Goal: Transaction & Acquisition: Purchase product/service

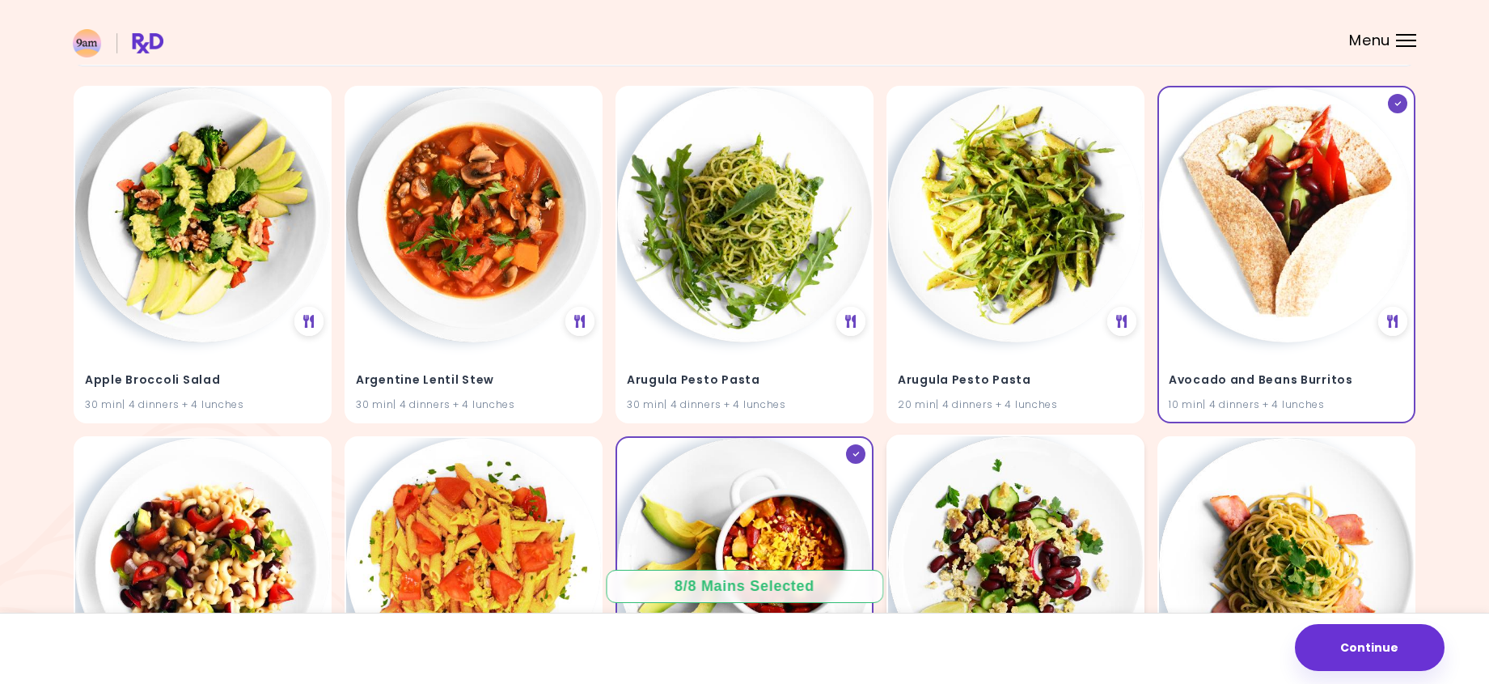
scroll to position [162, 0]
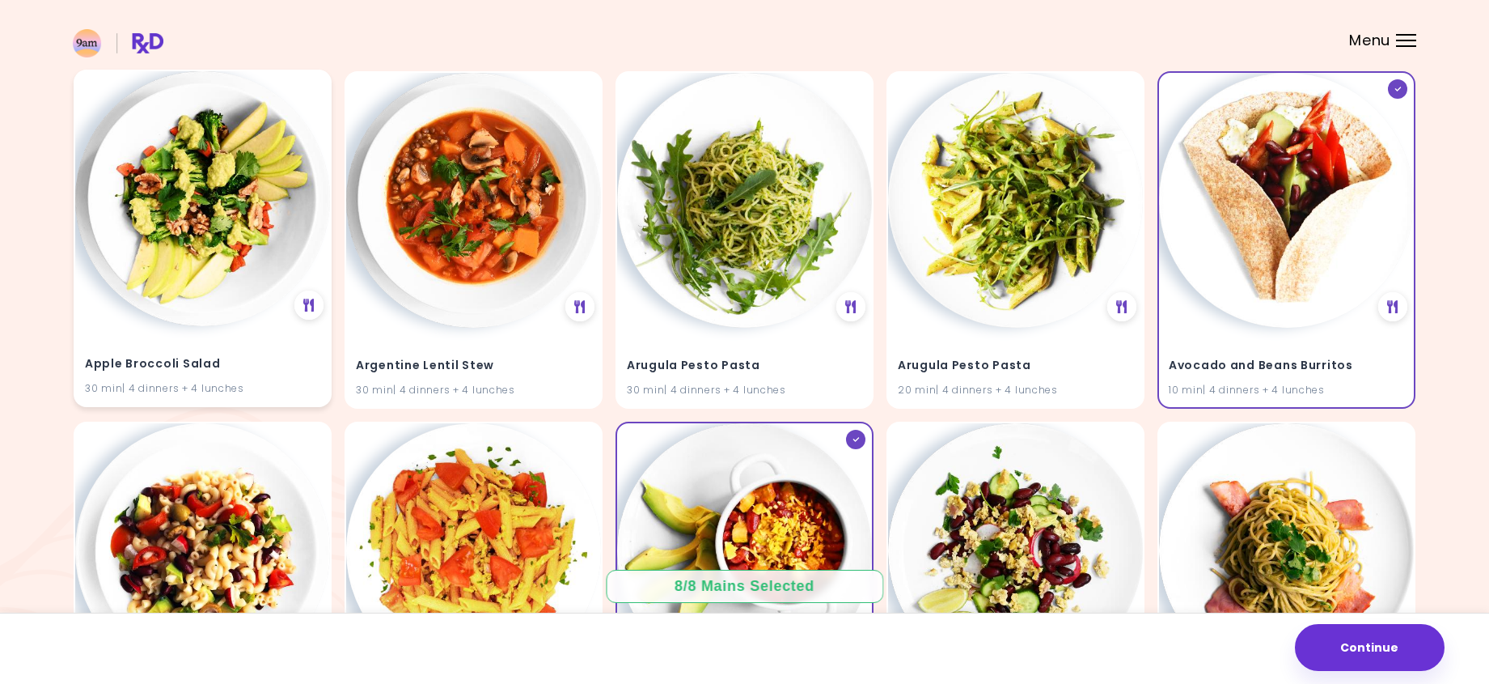
click at [159, 201] on img at bounding box center [202, 198] width 255 height 255
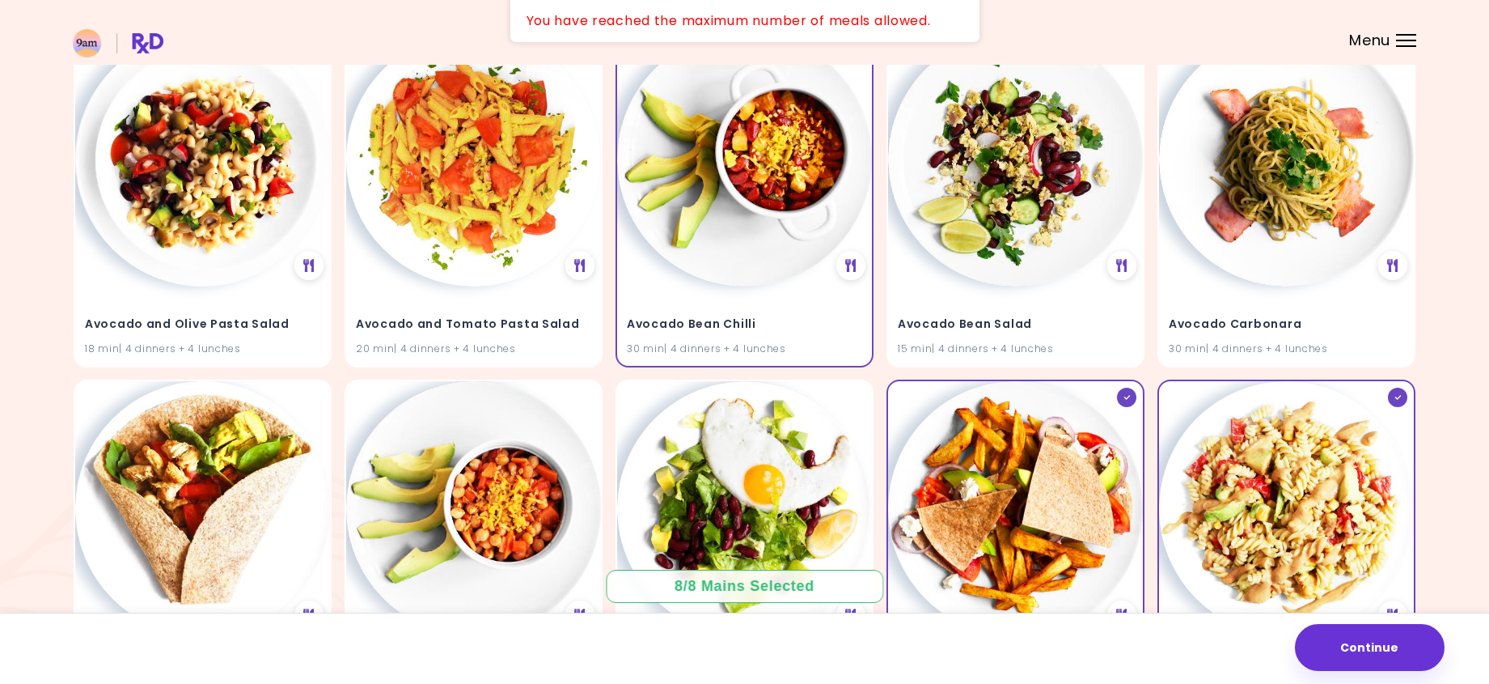
scroll to position [566, 0]
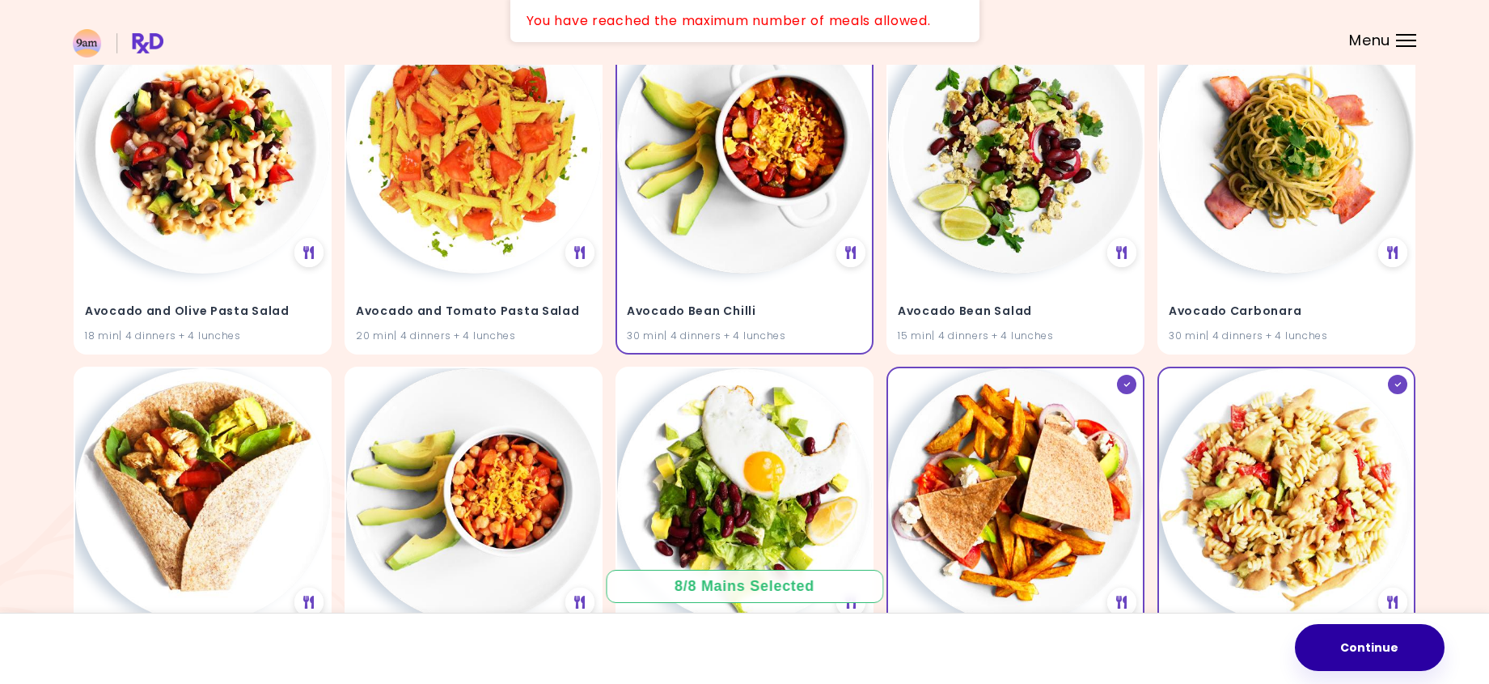
click at [1386, 657] on button "Continue" at bounding box center [1370, 647] width 150 height 47
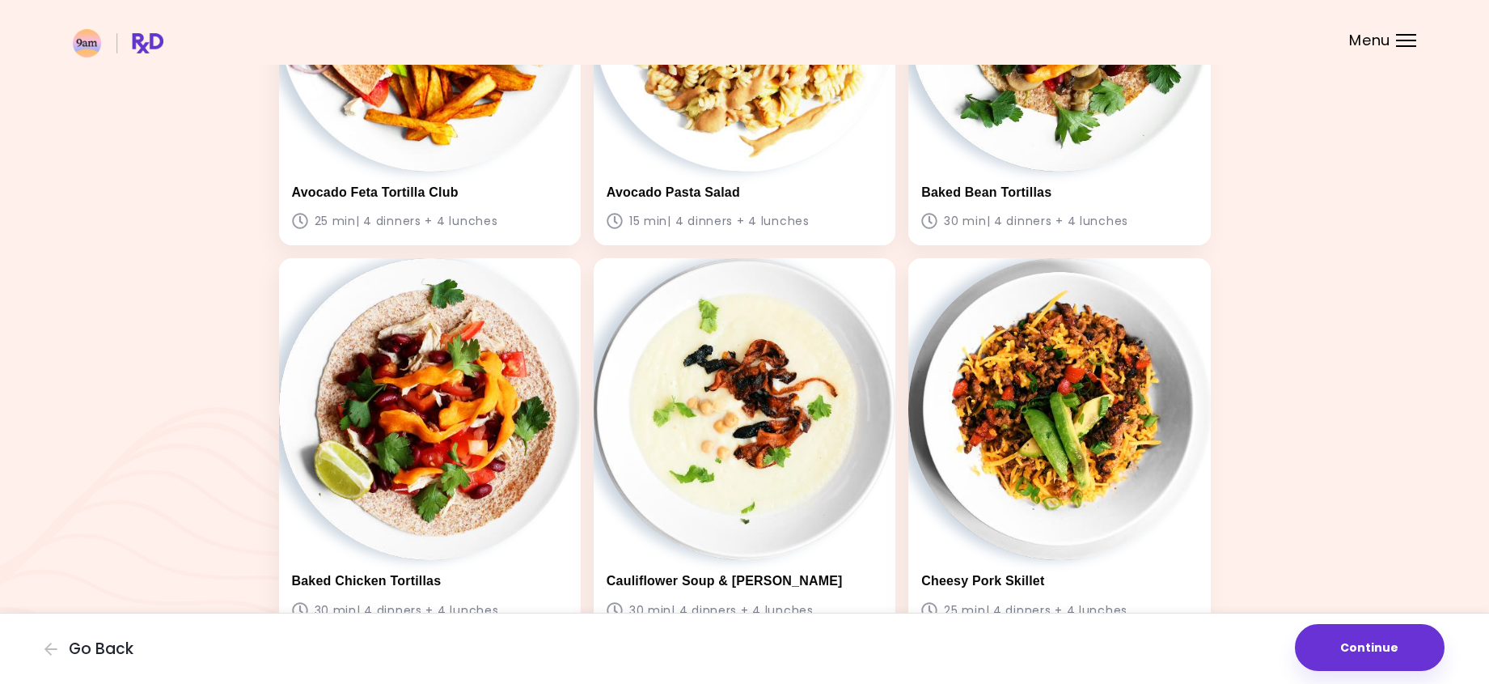
scroll to position [1159, 0]
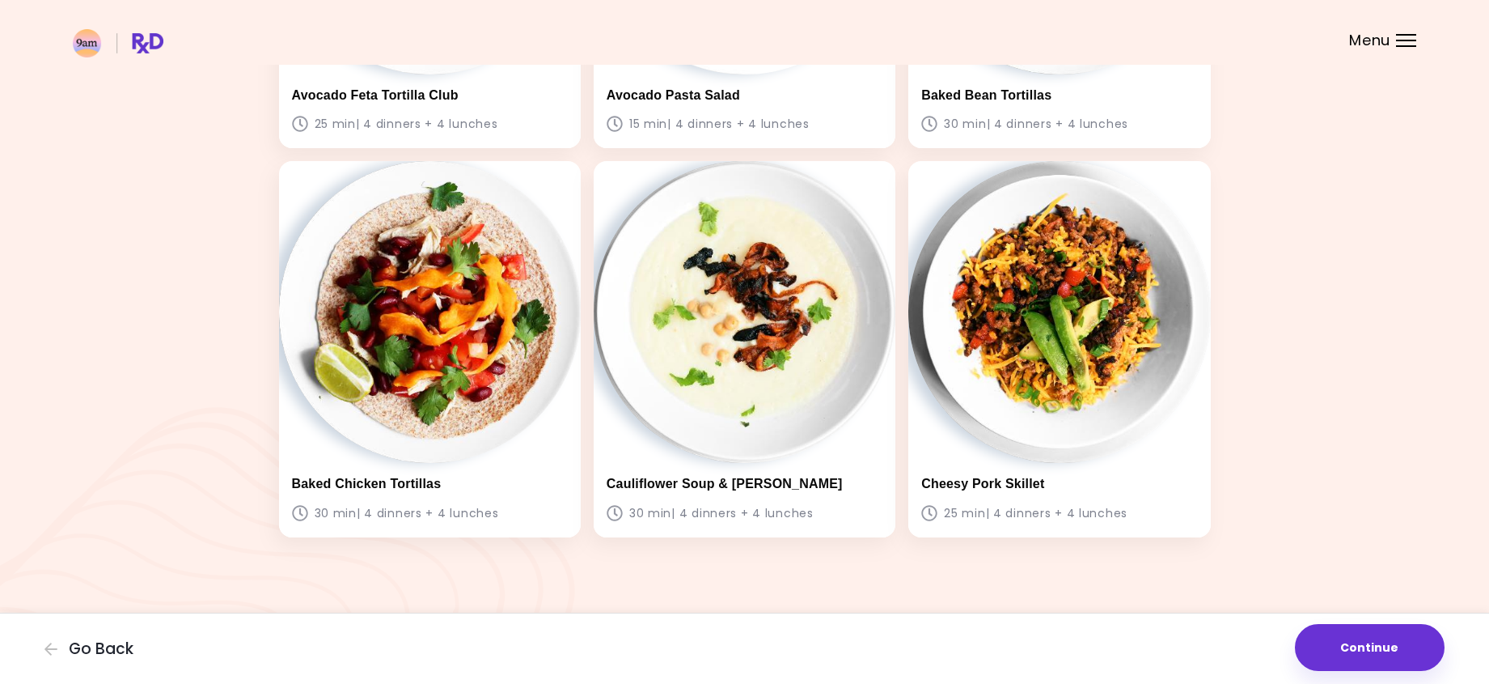
click at [1352, 631] on button "Continue" at bounding box center [1370, 647] width 150 height 47
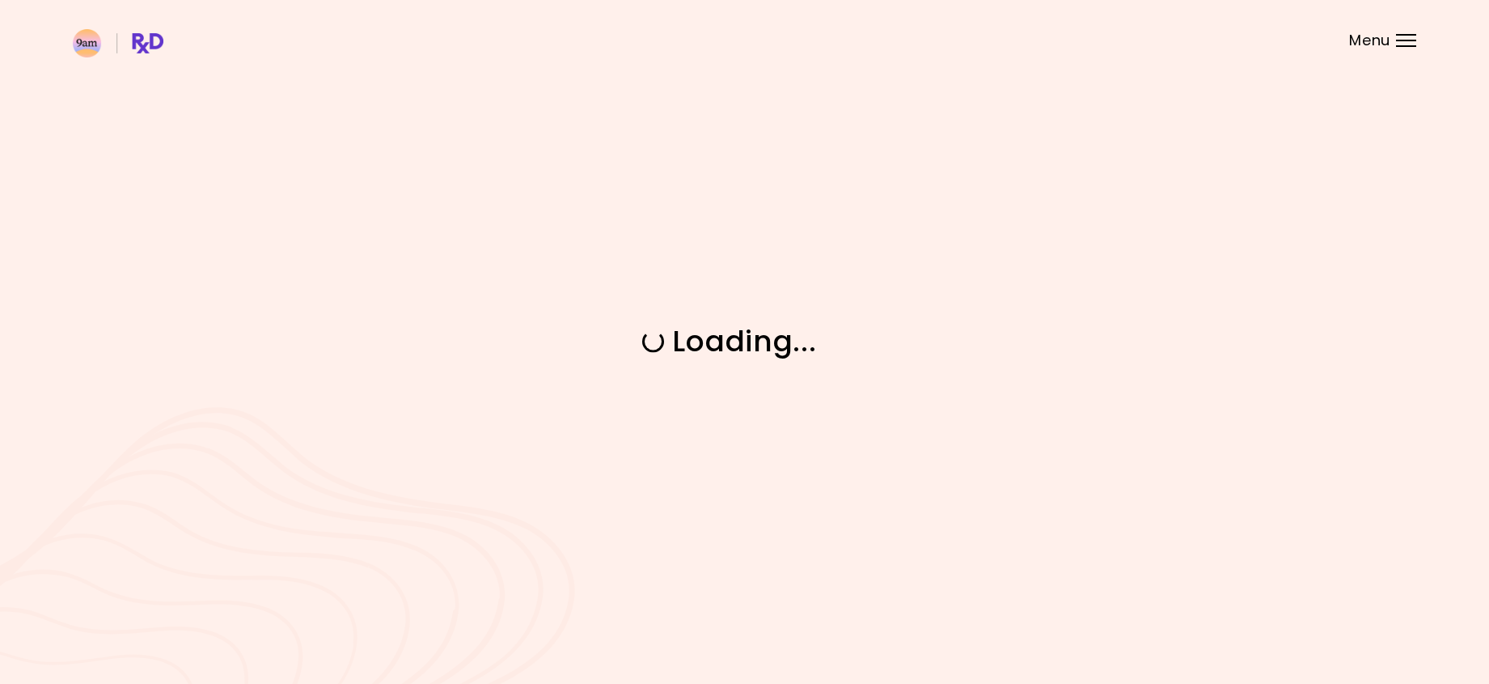
scroll to position [0, 0]
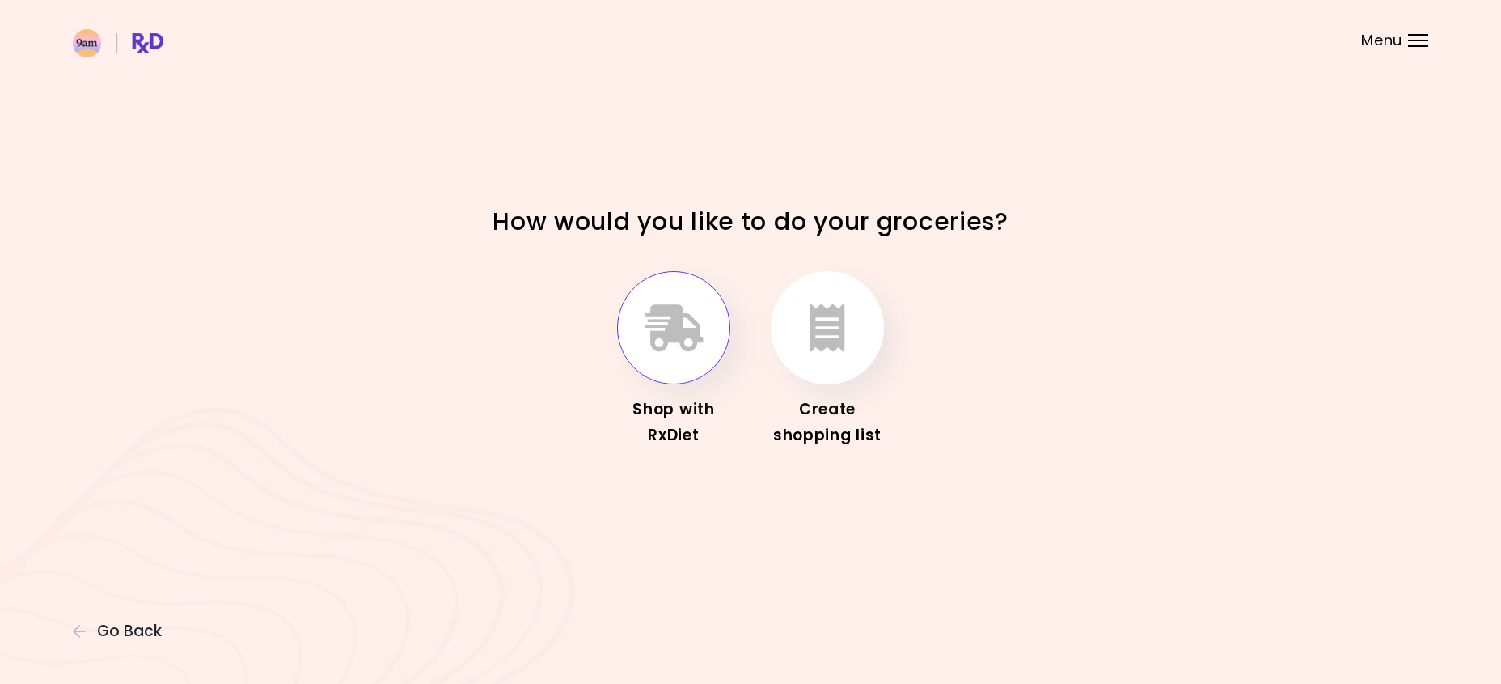
click at [686, 334] on icon "button" at bounding box center [674, 327] width 59 height 47
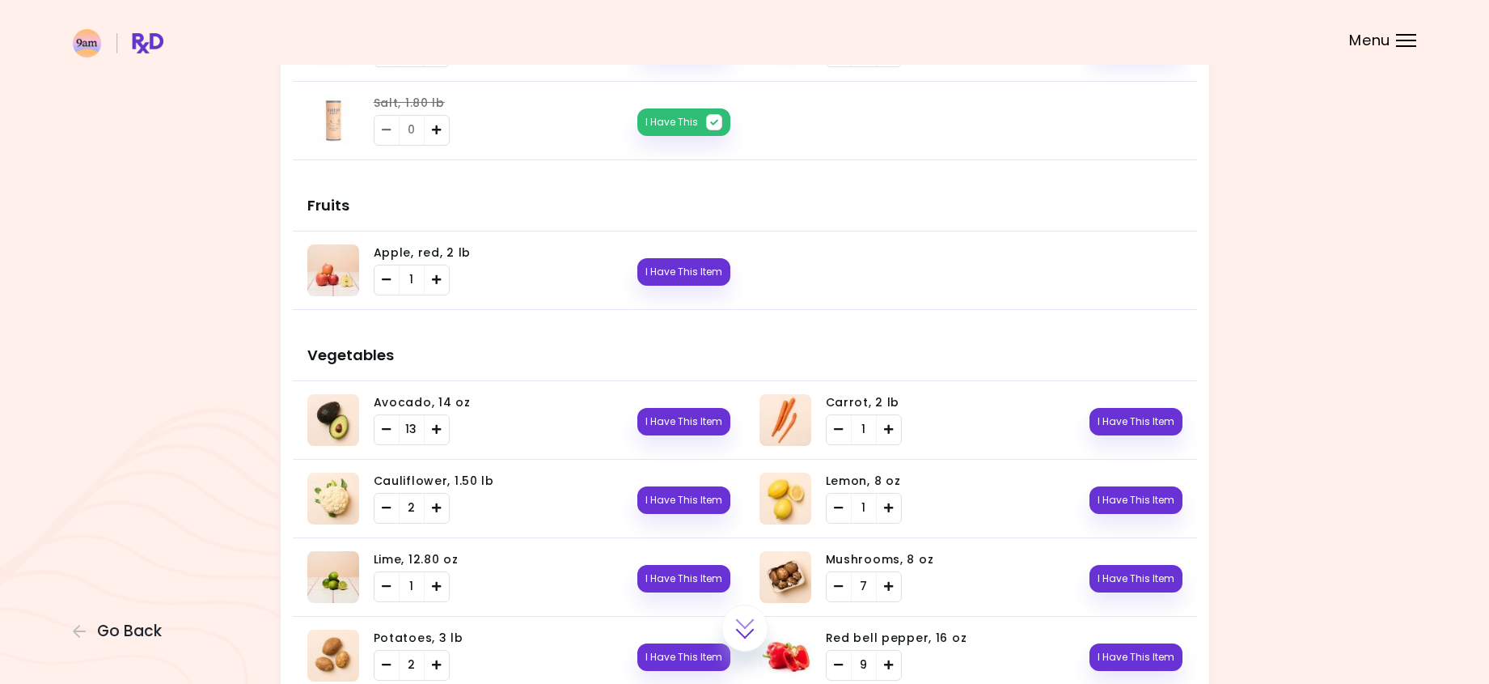
scroll to position [324, 0]
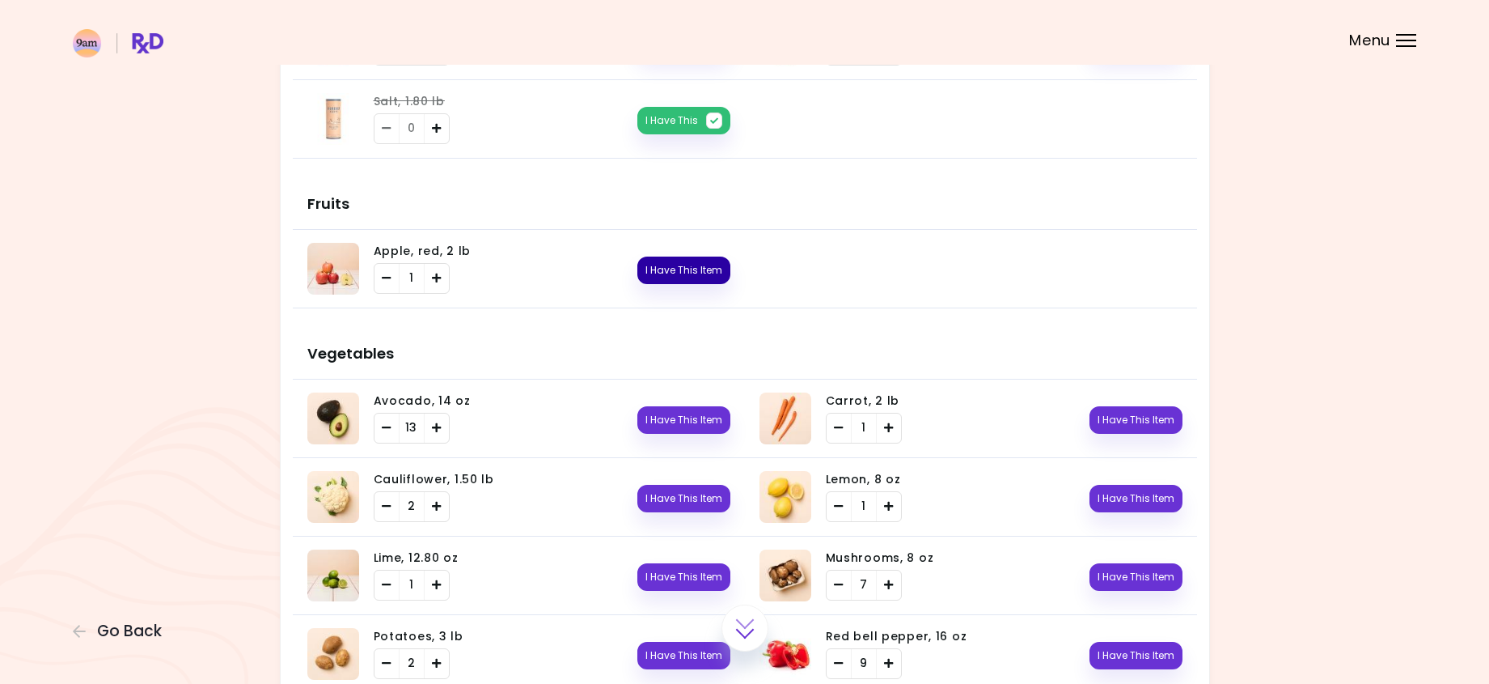
click at [715, 278] on button "I Have This Item" at bounding box center [683, 270] width 93 height 28
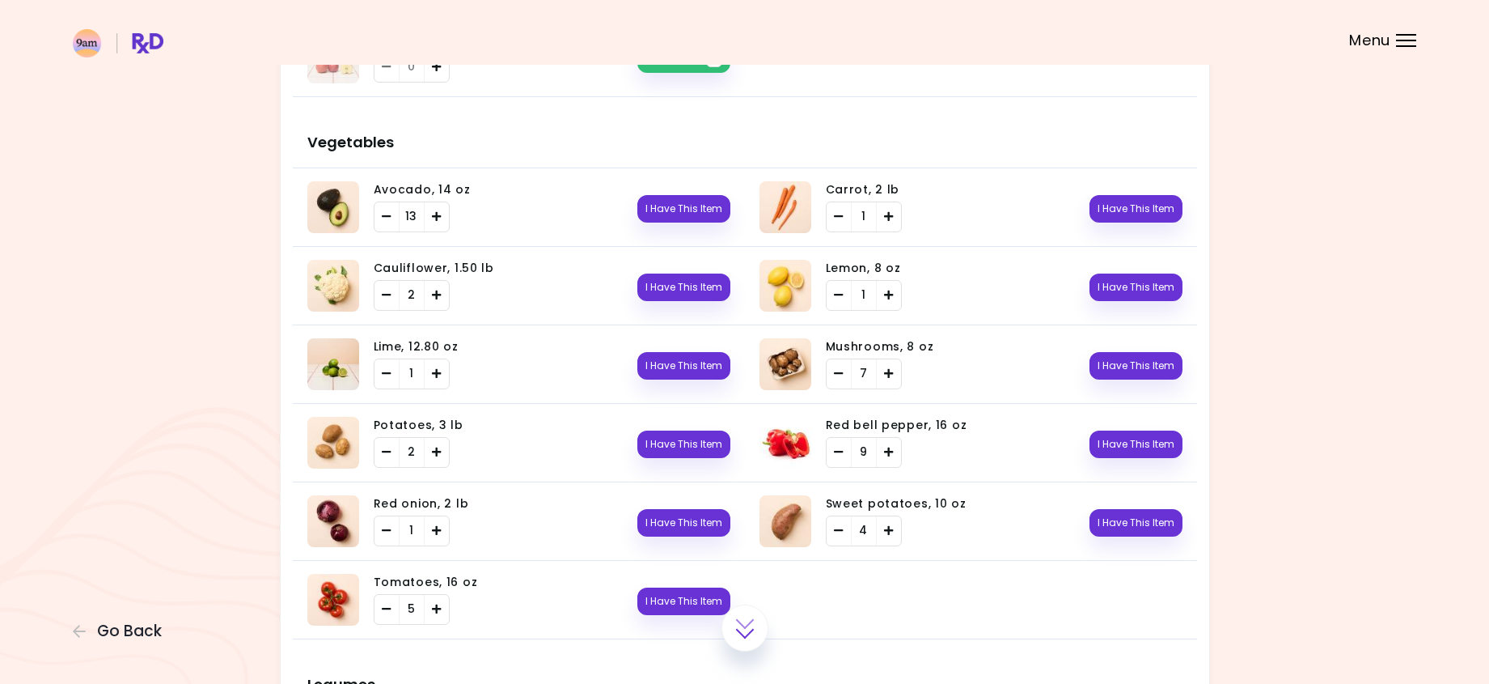
scroll to position [566, 0]
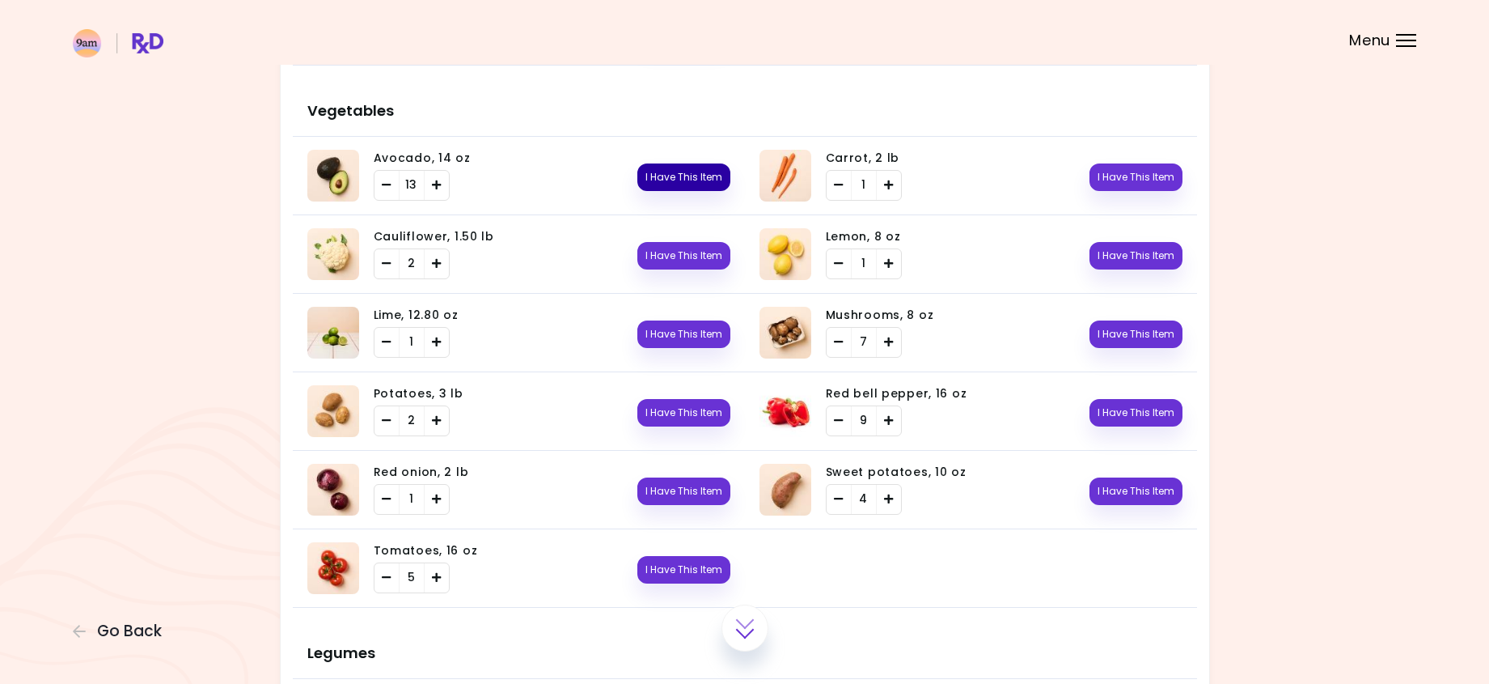
click at [696, 171] on button "I Have This Item" at bounding box center [683, 177] width 93 height 28
click at [1160, 178] on button "I Have This Item" at bounding box center [1136, 177] width 93 height 28
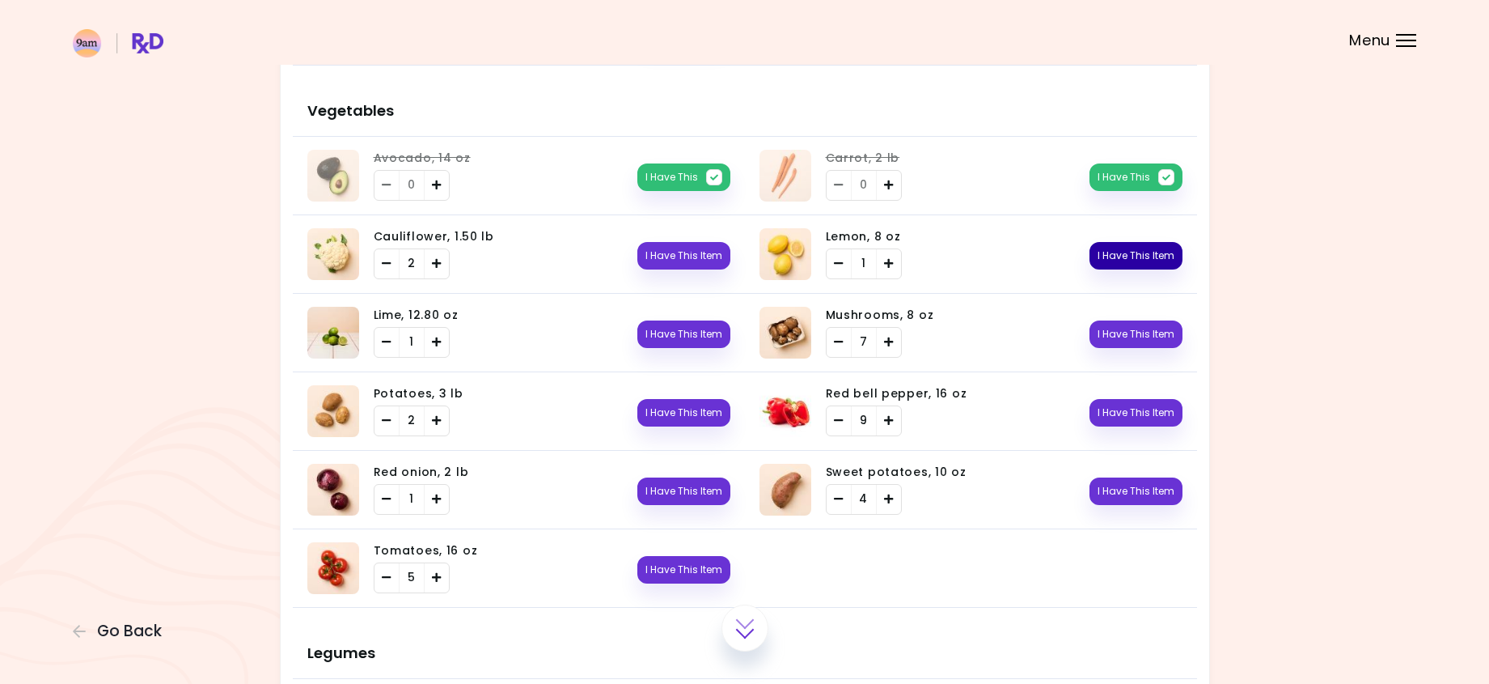
click at [1128, 257] on button "I Have This Item" at bounding box center [1136, 256] width 93 height 28
click at [705, 337] on button "I Have This Item" at bounding box center [683, 334] width 93 height 28
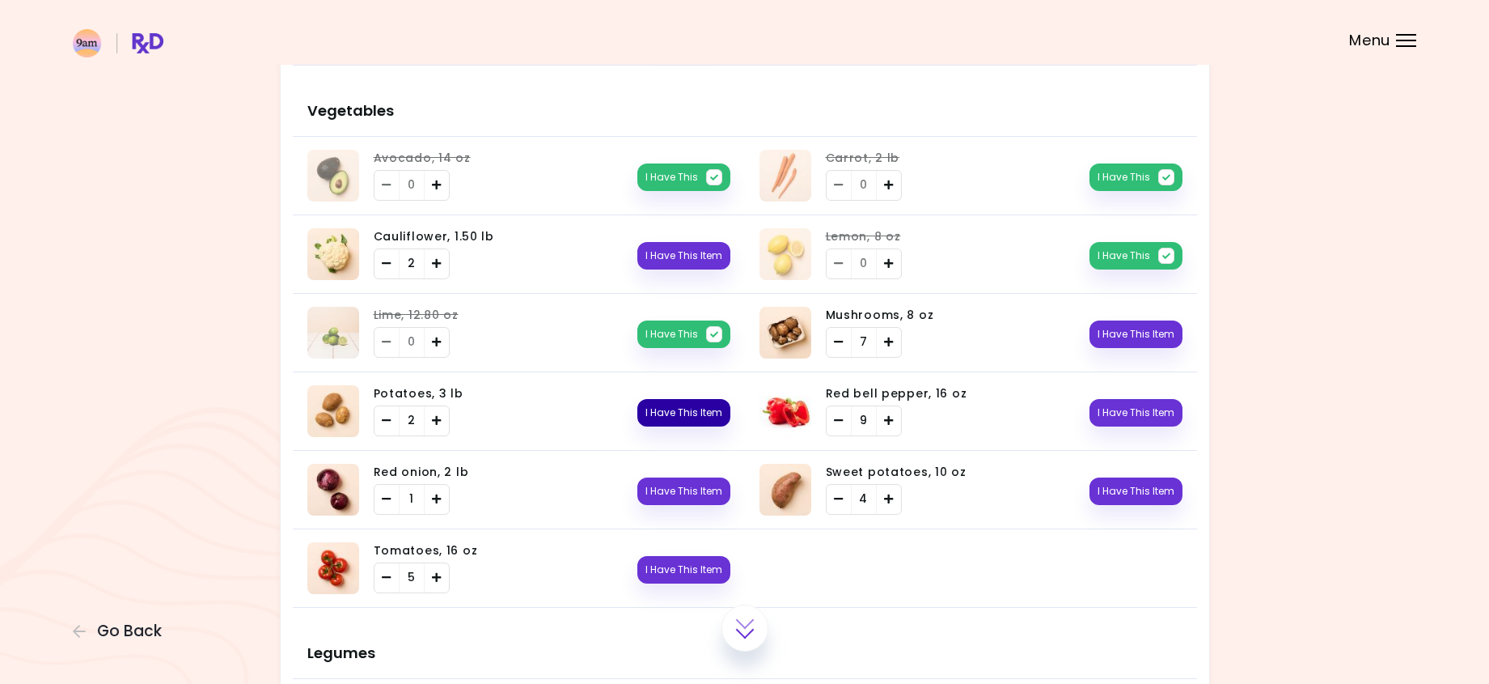
click at [671, 404] on button "I Have This Item" at bounding box center [683, 413] width 93 height 28
click at [1143, 405] on button "I Have This Item" at bounding box center [1136, 413] width 93 height 28
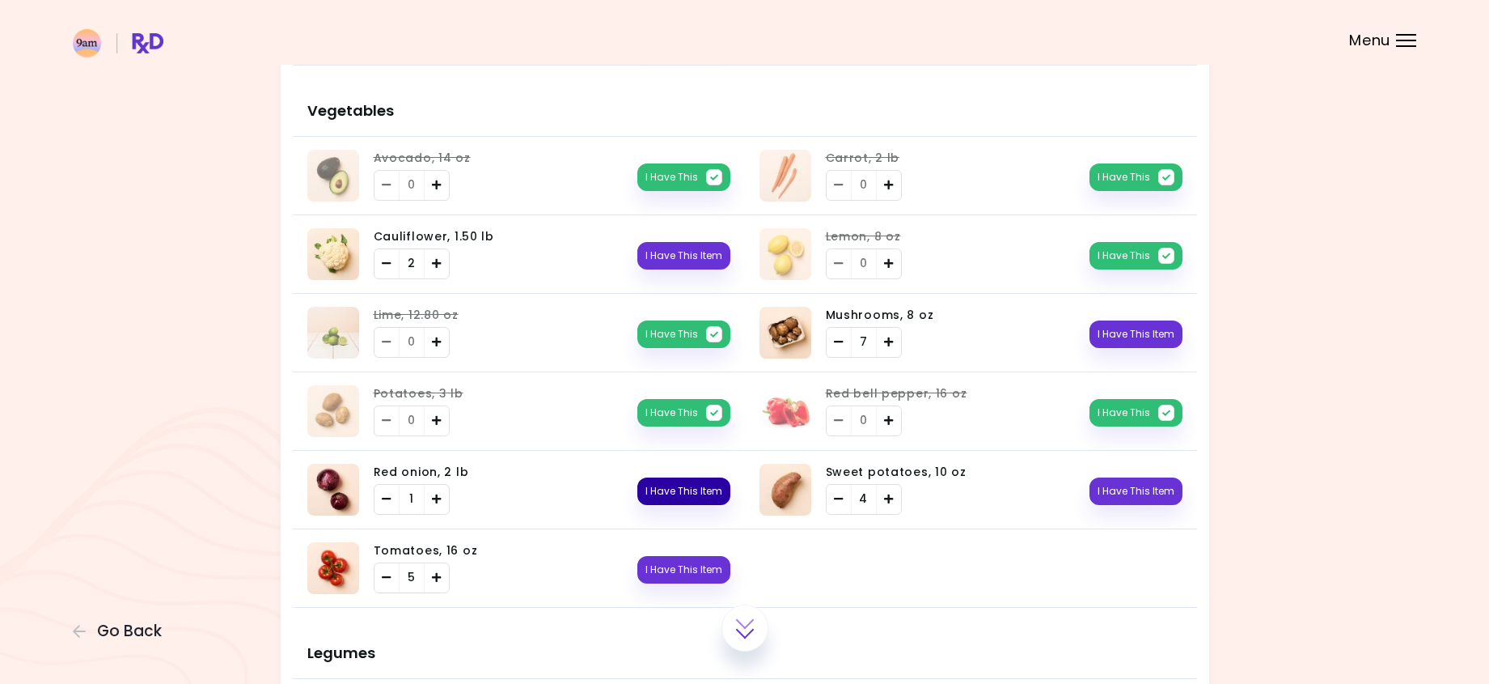
click at [709, 490] on button "I Have This Item" at bounding box center [683, 491] width 93 height 28
click at [709, 490] on icon "button" at bounding box center [714, 491] width 16 height 16
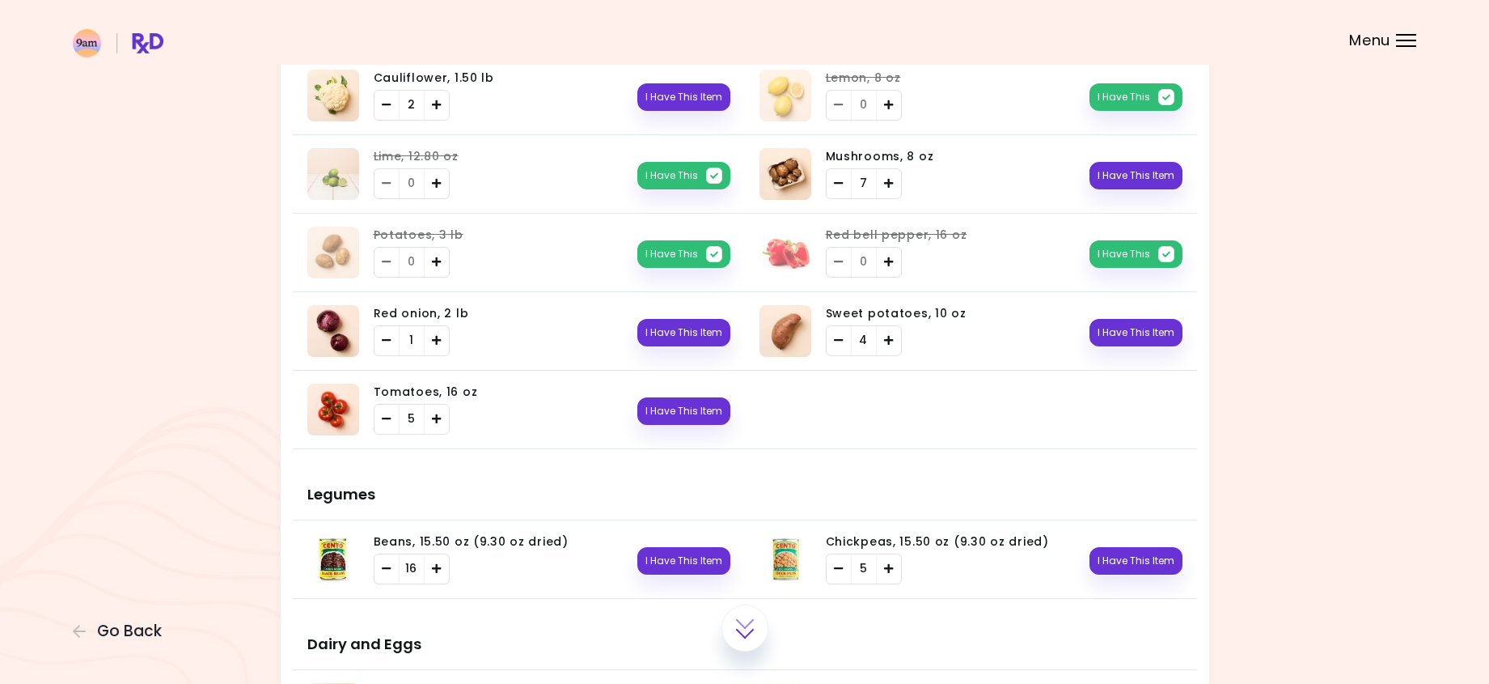
scroll to position [728, 0]
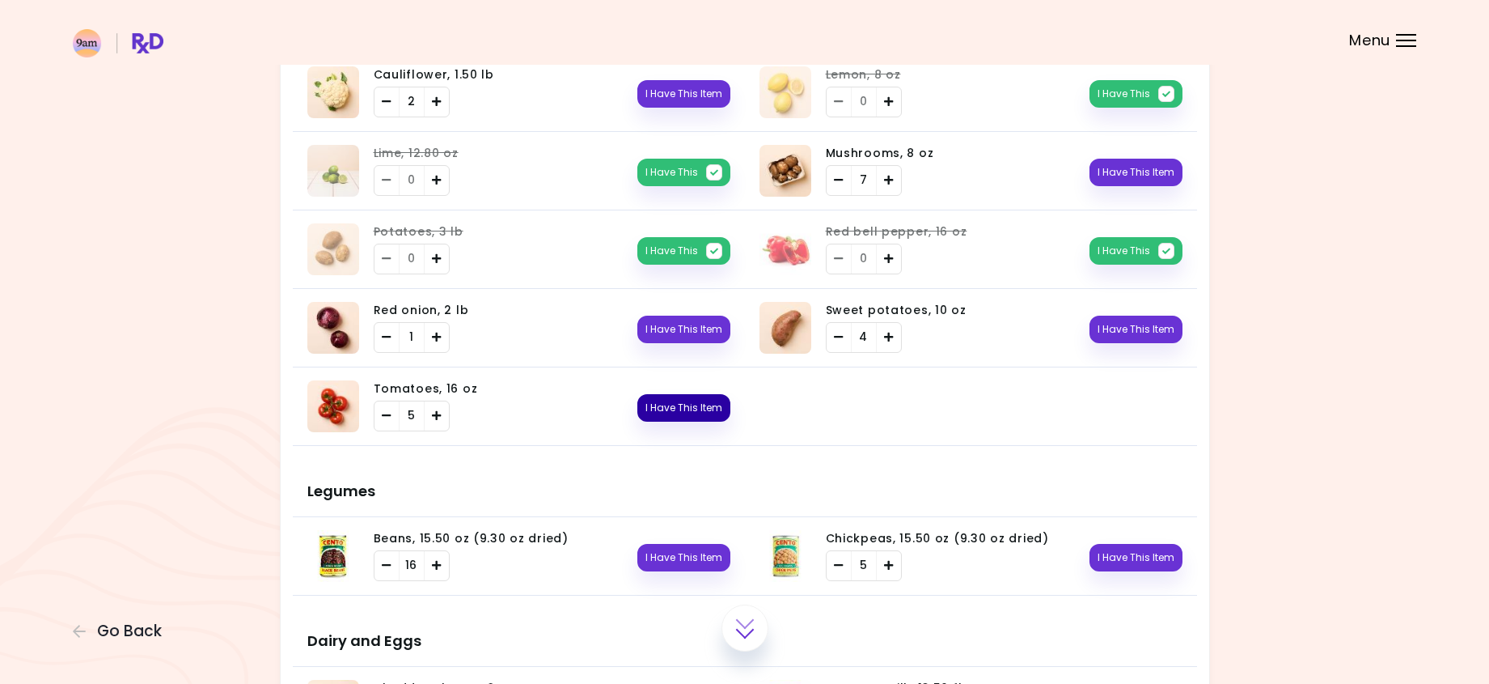
click at [711, 410] on button "I Have This Item" at bounding box center [683, 408] width 93 height 28
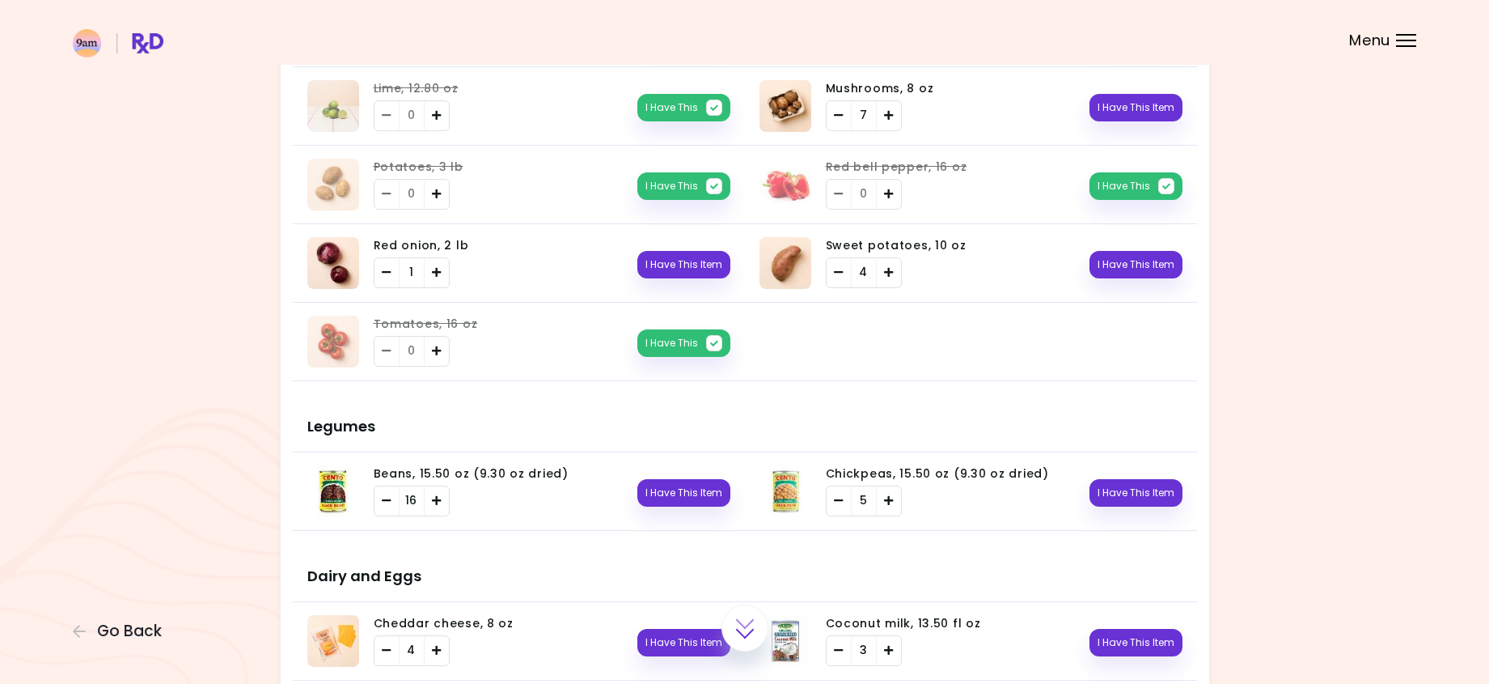
scroll to position [809, 0]
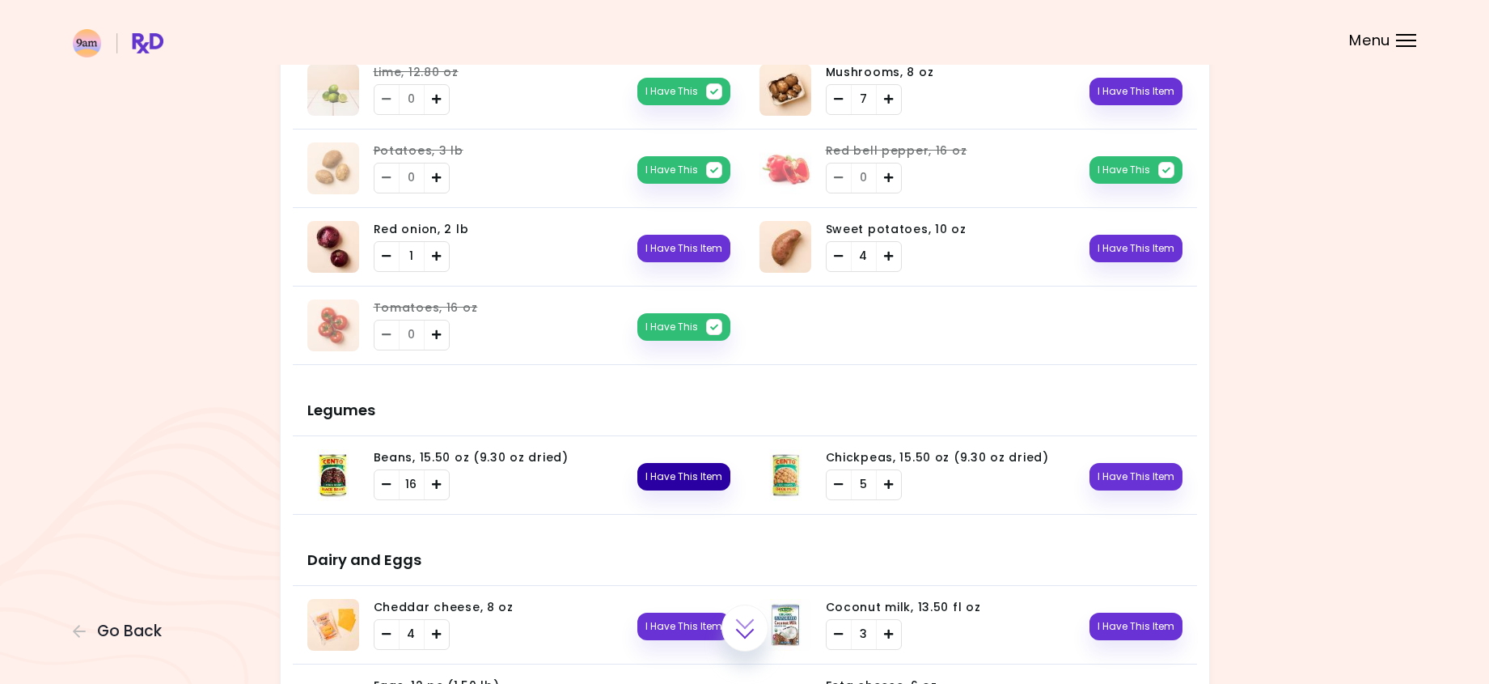
click at [702, 487] on button "I Have This Item" at bounding box center [683, 477] width 93 height 28
click at [1130, 472] on button "I Have This Item" at bounding box center [1136, 477] width 93 height 28
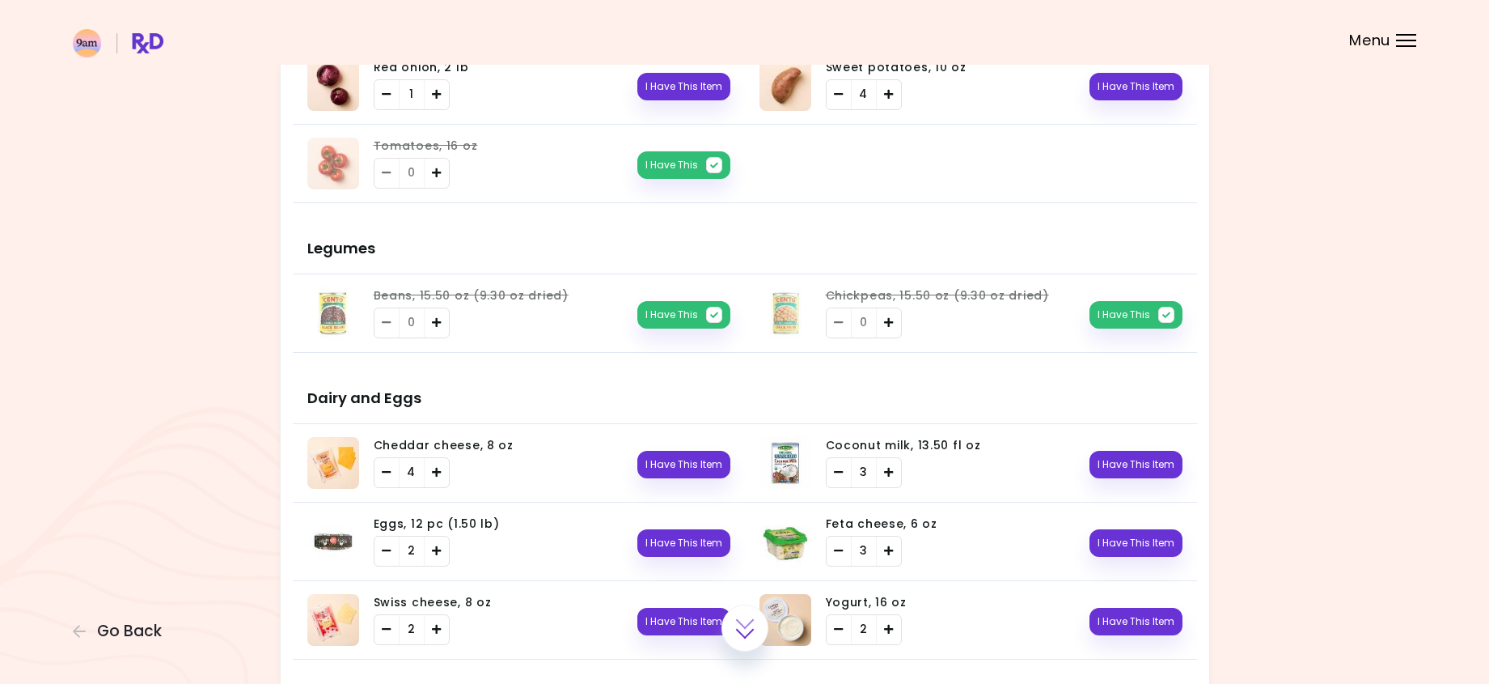
scroll to position [1052, 0]
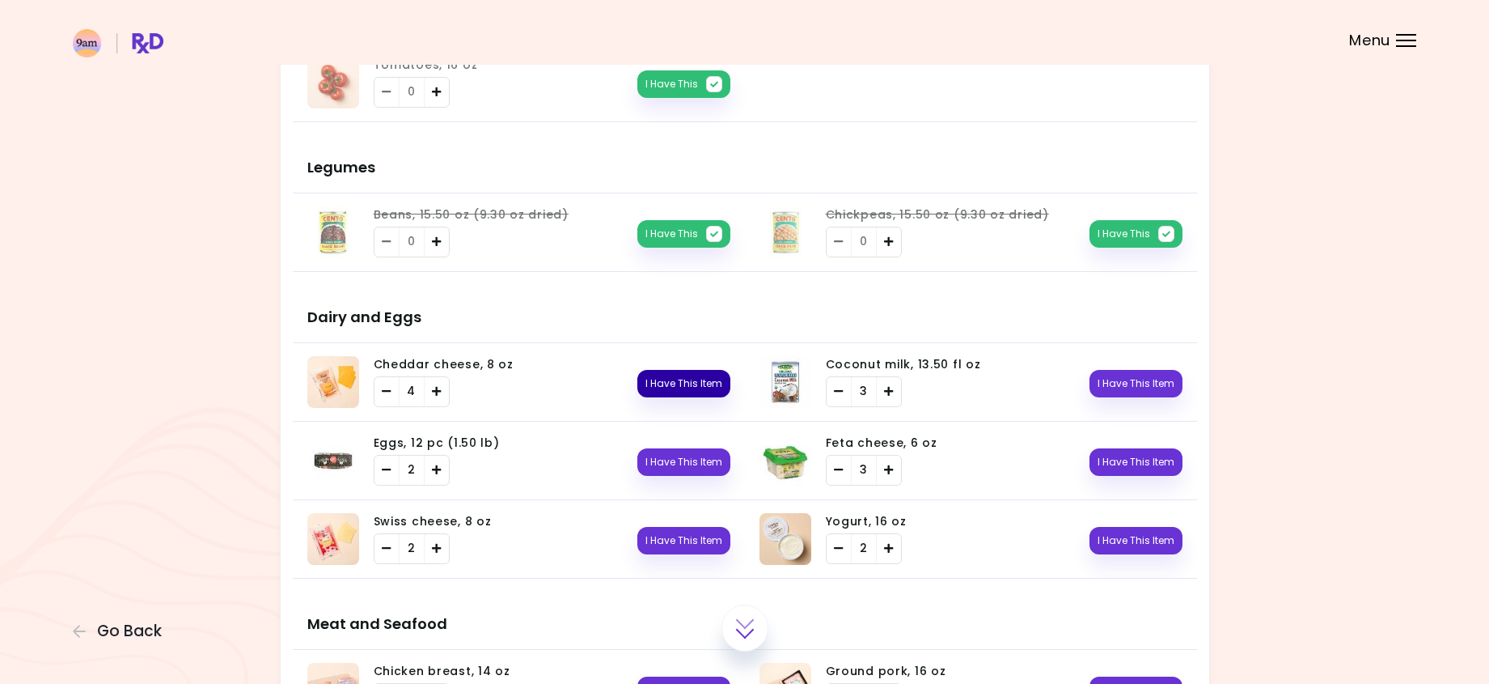
click at [701, 385] on button "I Have This Item" at bounding box center [683, 384] width 93 height 28
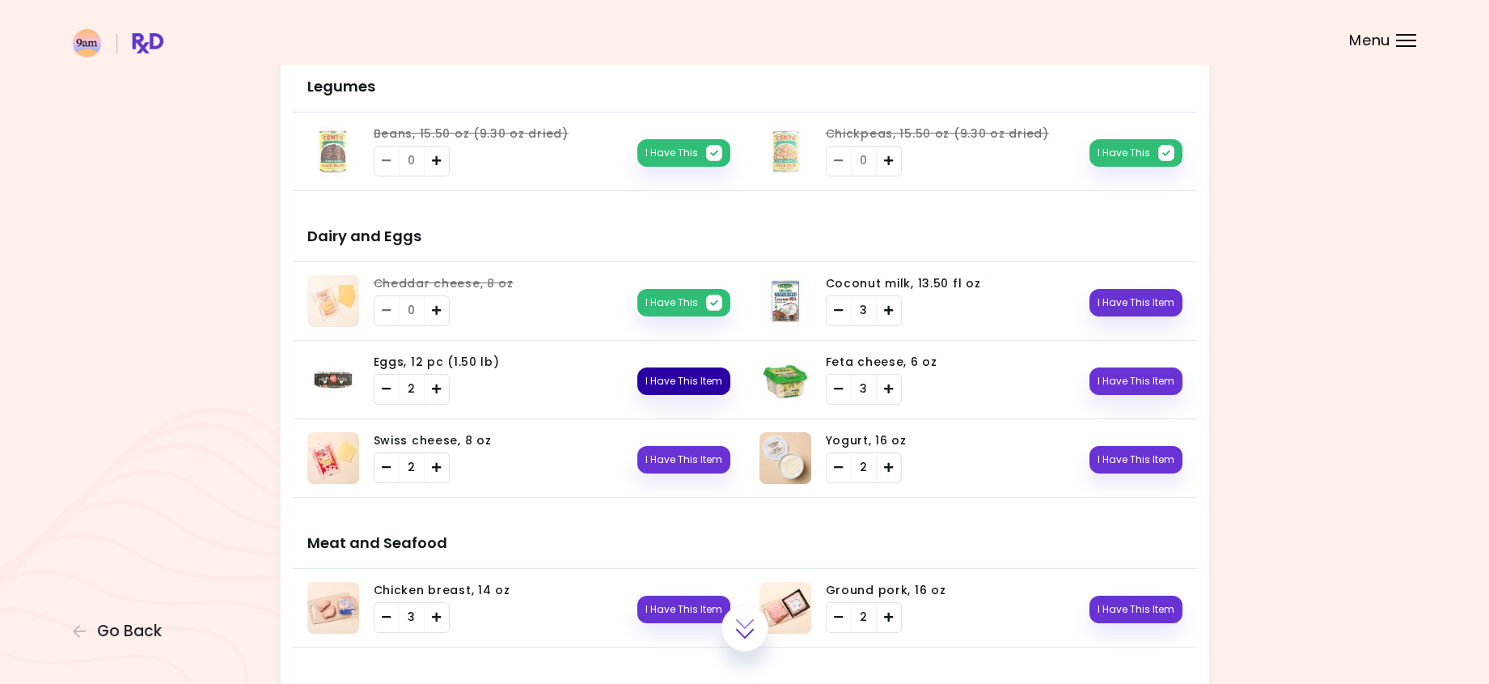
click at [711, 374] on button "I Have This Item" at bounding box center [683, 381] width 93 height 28
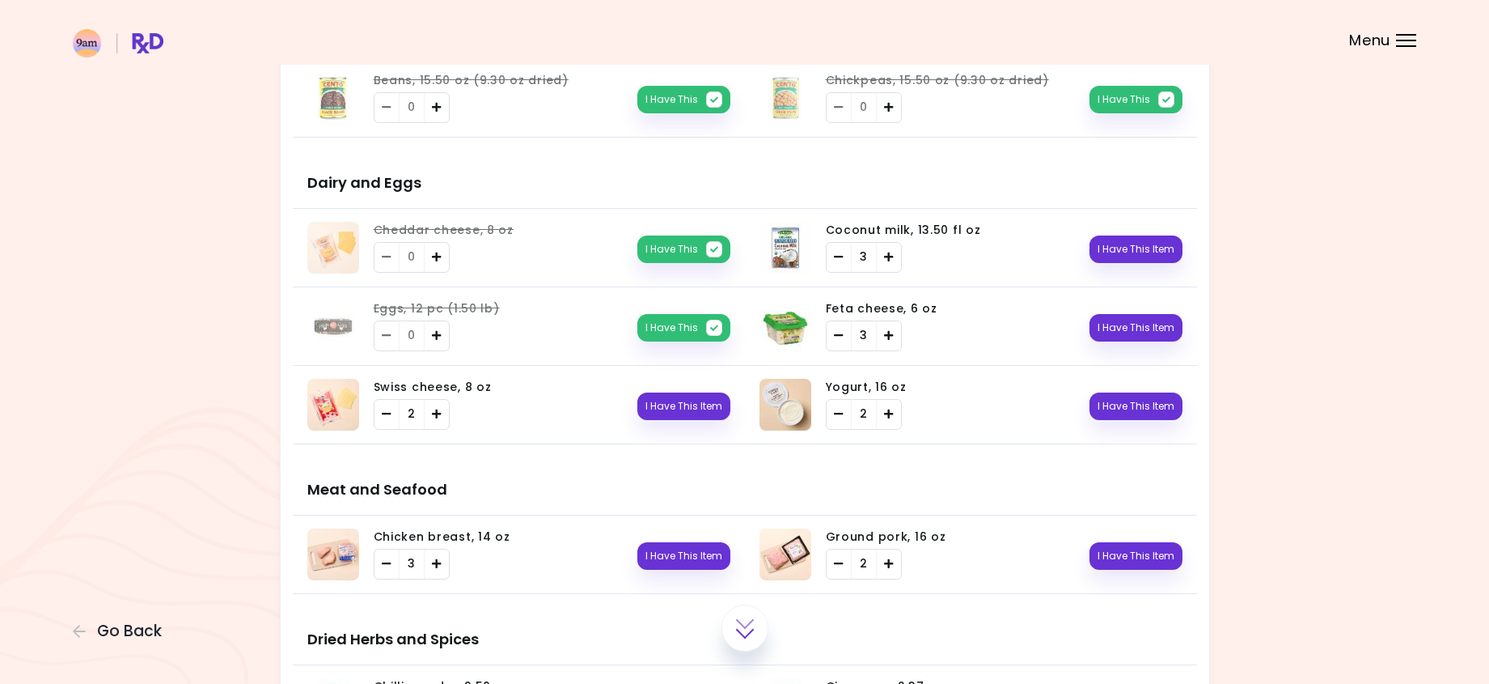
scroll to position [1213, 0]
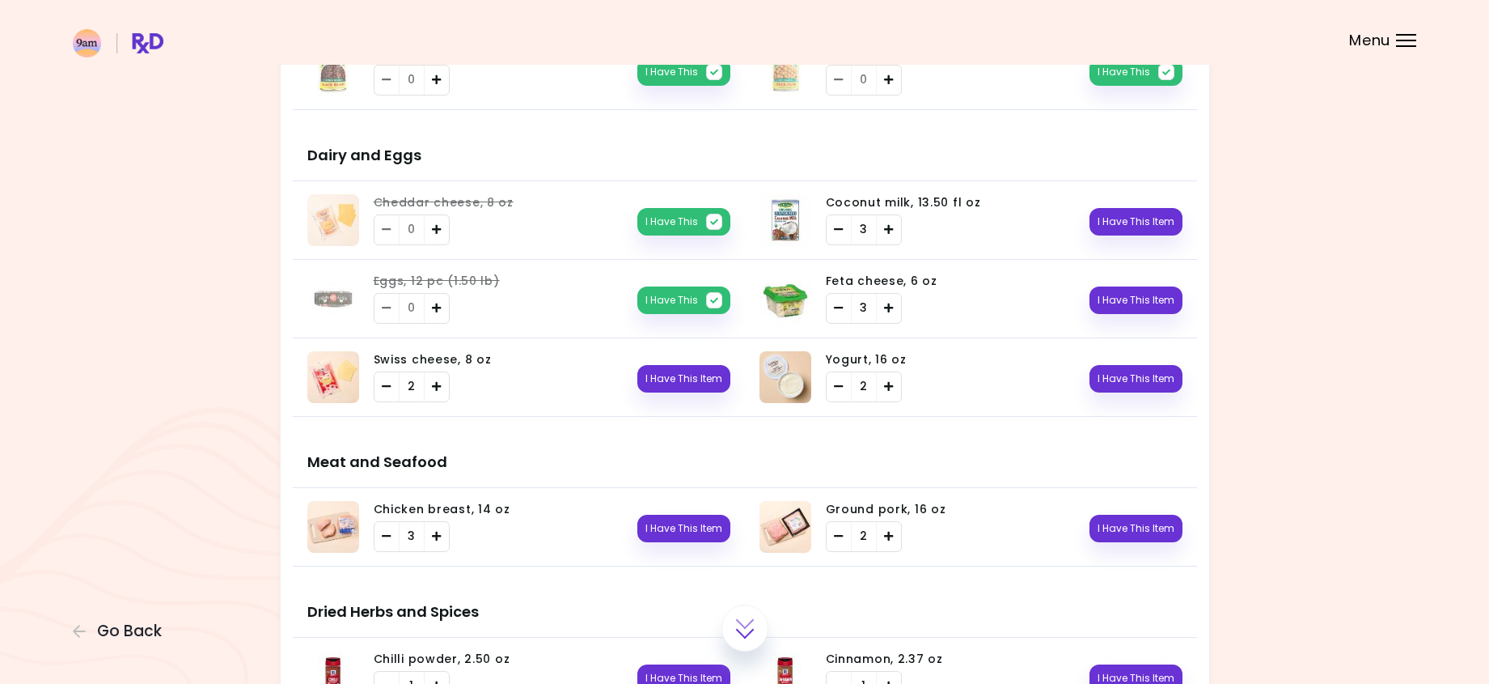
drag, startPoint x: 1134, startPoint y: 383, endPoint x: 945, endPoint y: 470, distance: 208.5
click at [946, 472] on div "Items You Should Already Have Black pepper, 3 oz 0 I Have This You need: 1.72 o…" at bounding box center [745, 223] width 904 height 2352
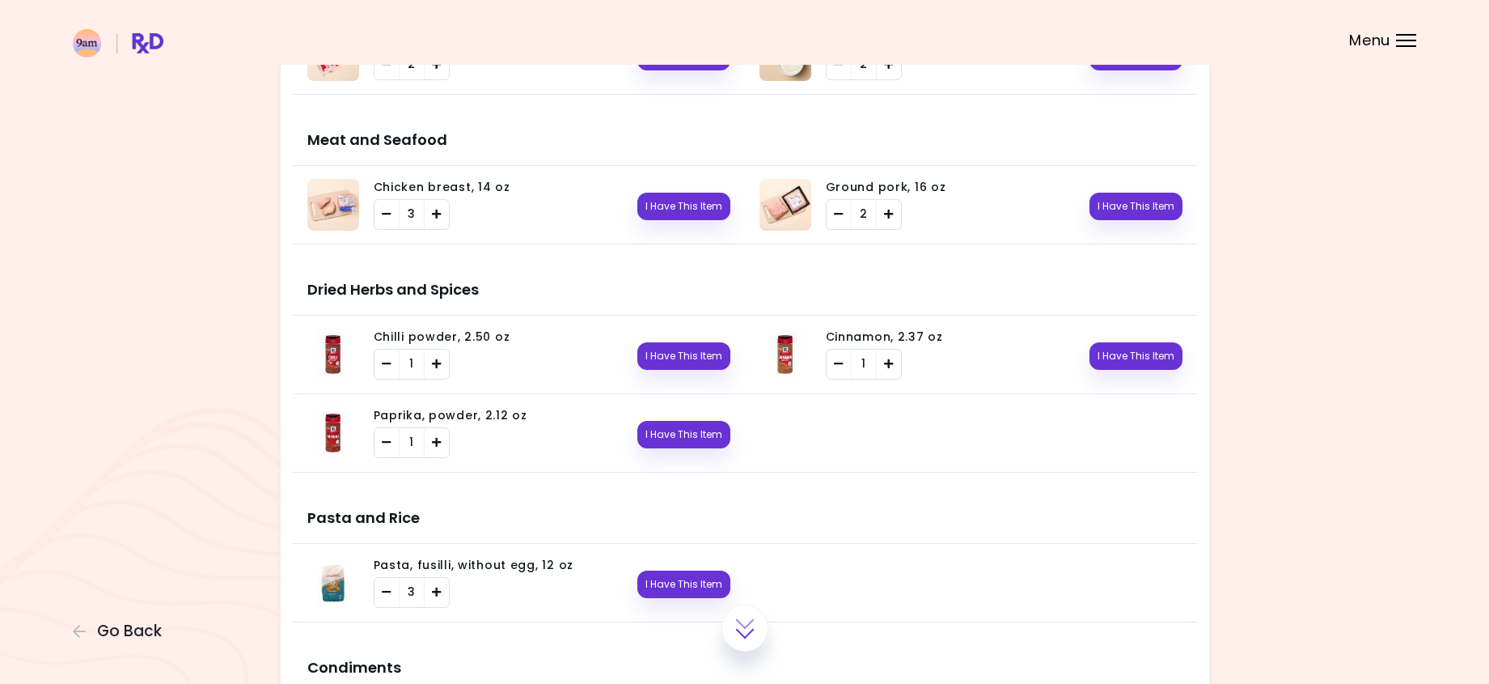
scroll to position [1537, 0]
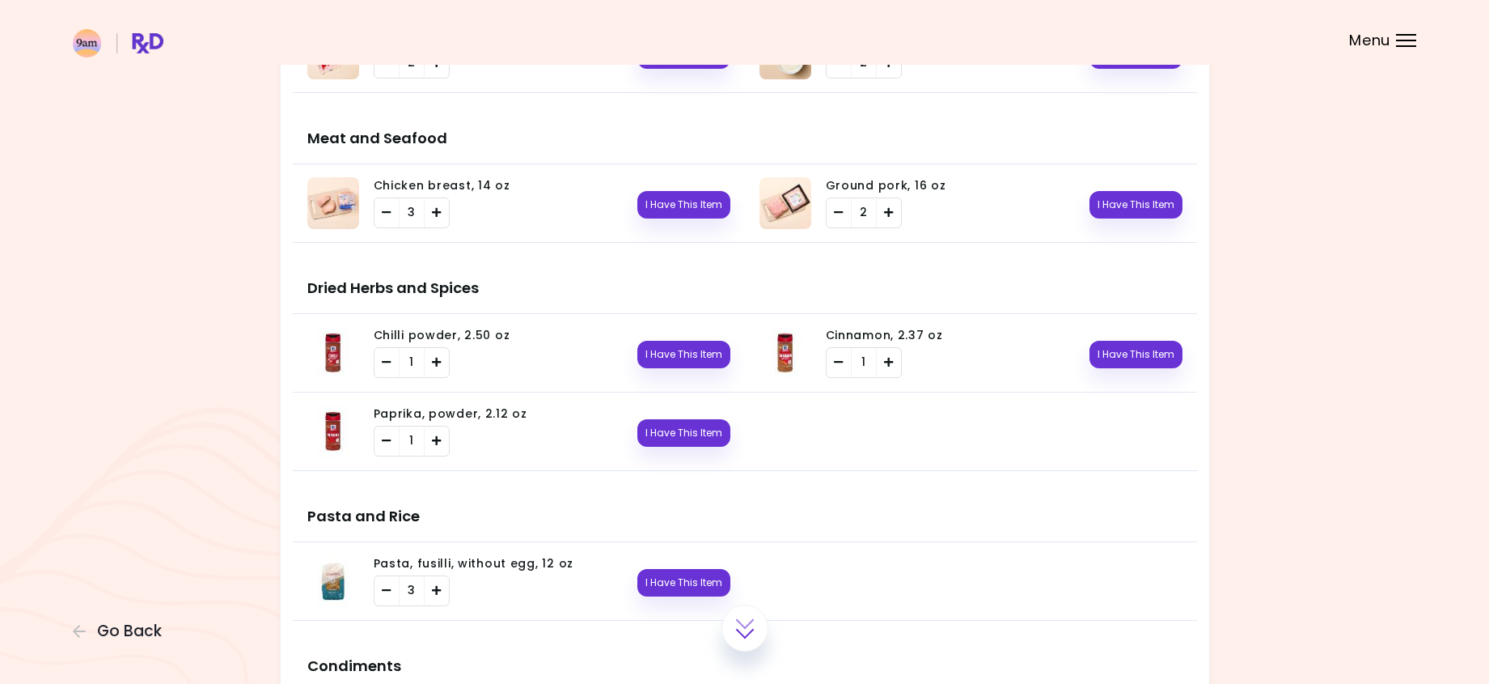
click at [697, 189] on div "I Have This Item" at bounding box center [698, 203] width 65 height 32
click at [705, 211] on button "I Have This Item" at bounding box center [683, 205] width 93 height 28
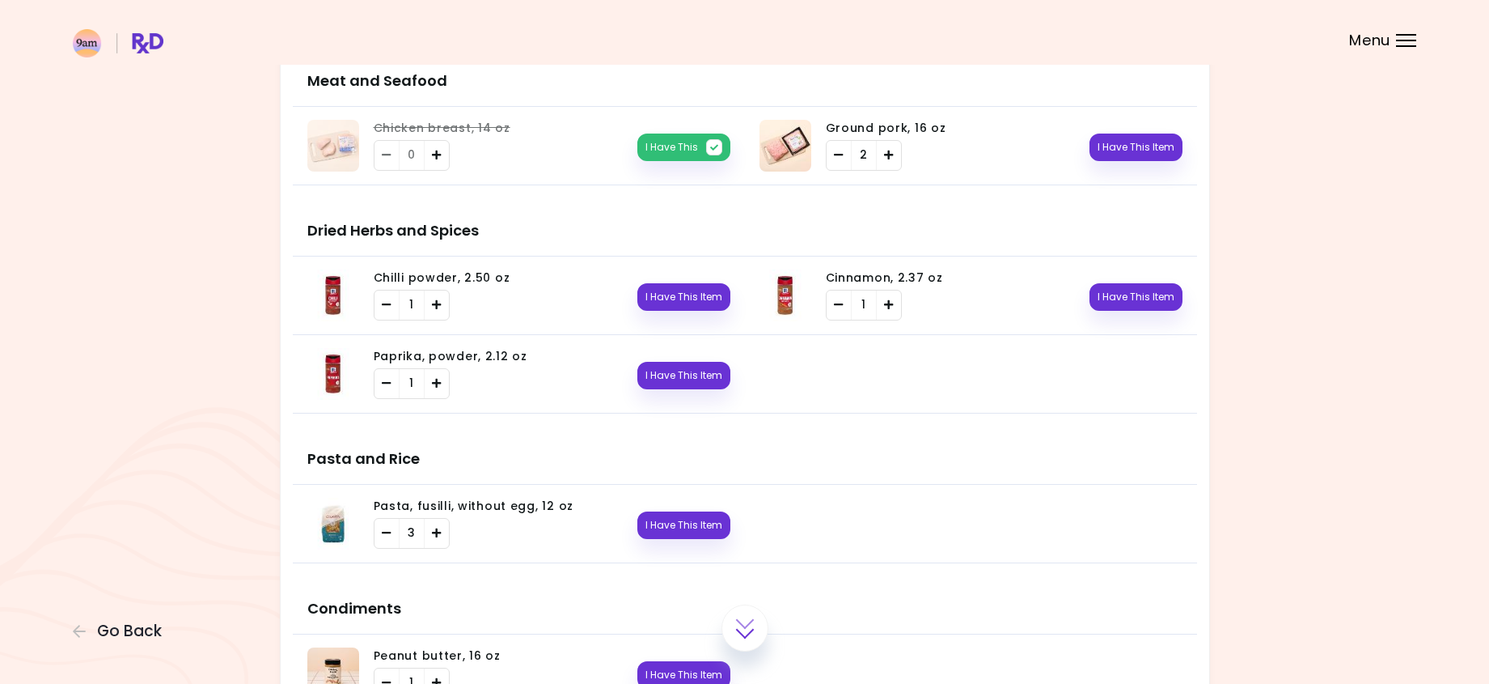
scroll to position [1618, 0]
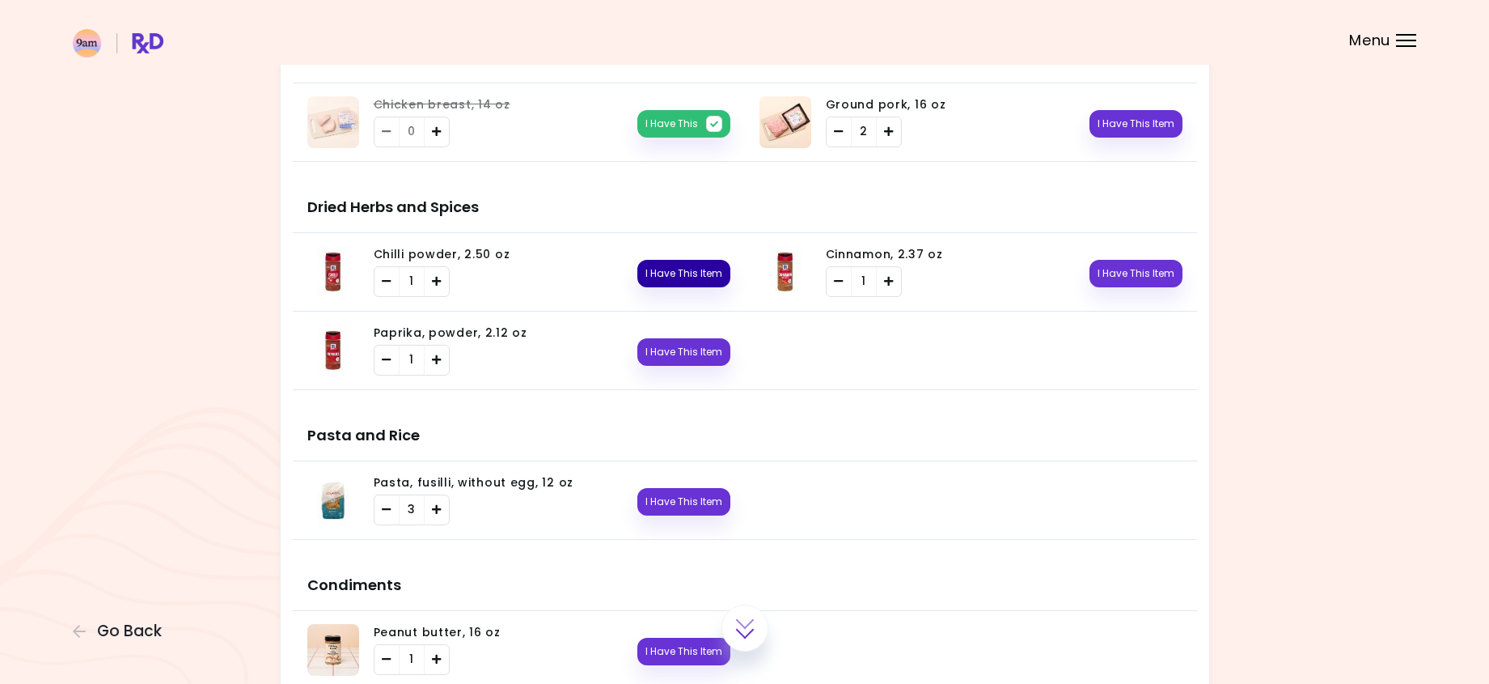
click at [672, 275] on button "I Have This Item" at bounding box center [683, 274] width 93 height 28
click at [689, 349] on button "I Have This Item" at bounding box center [683, 352] width 93 height 28
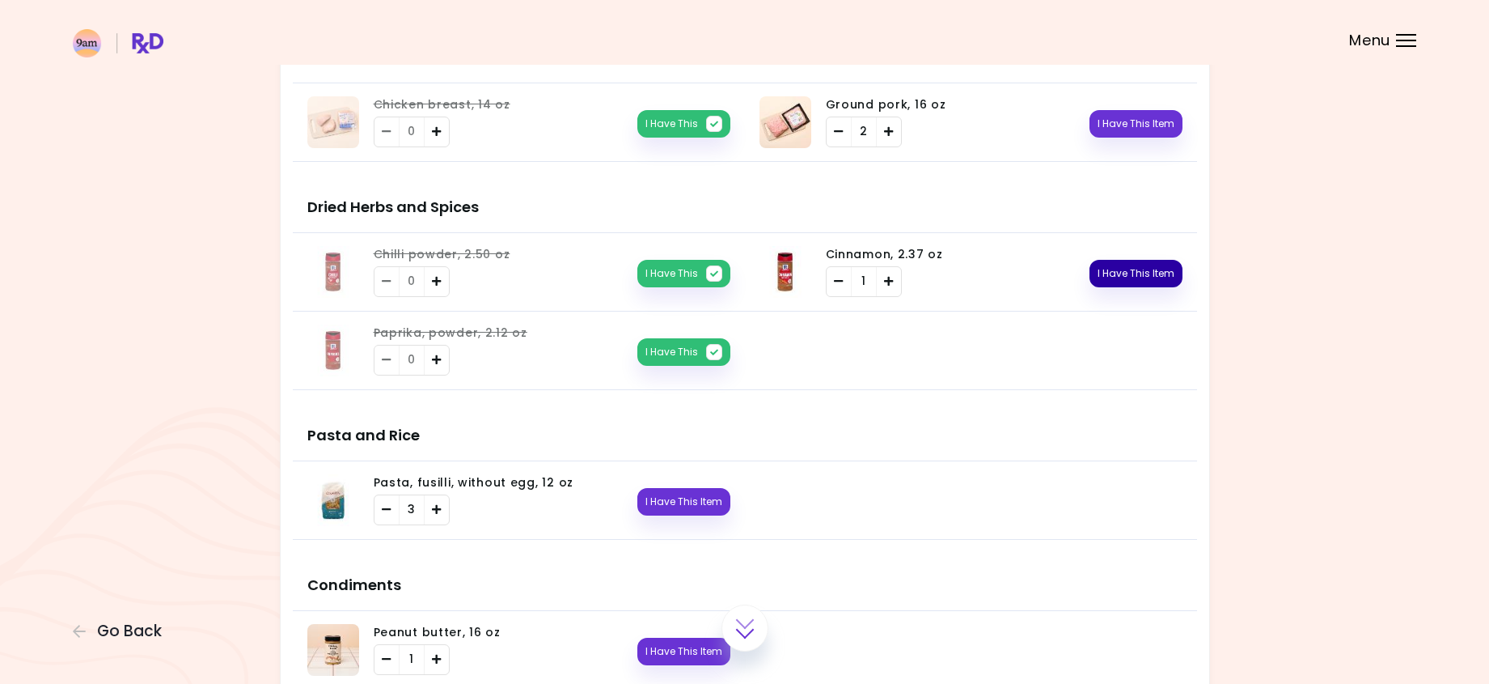
click at [1155, 271] on button "I Have This Item" at bounding box center [1136, 274] width 93 height 28
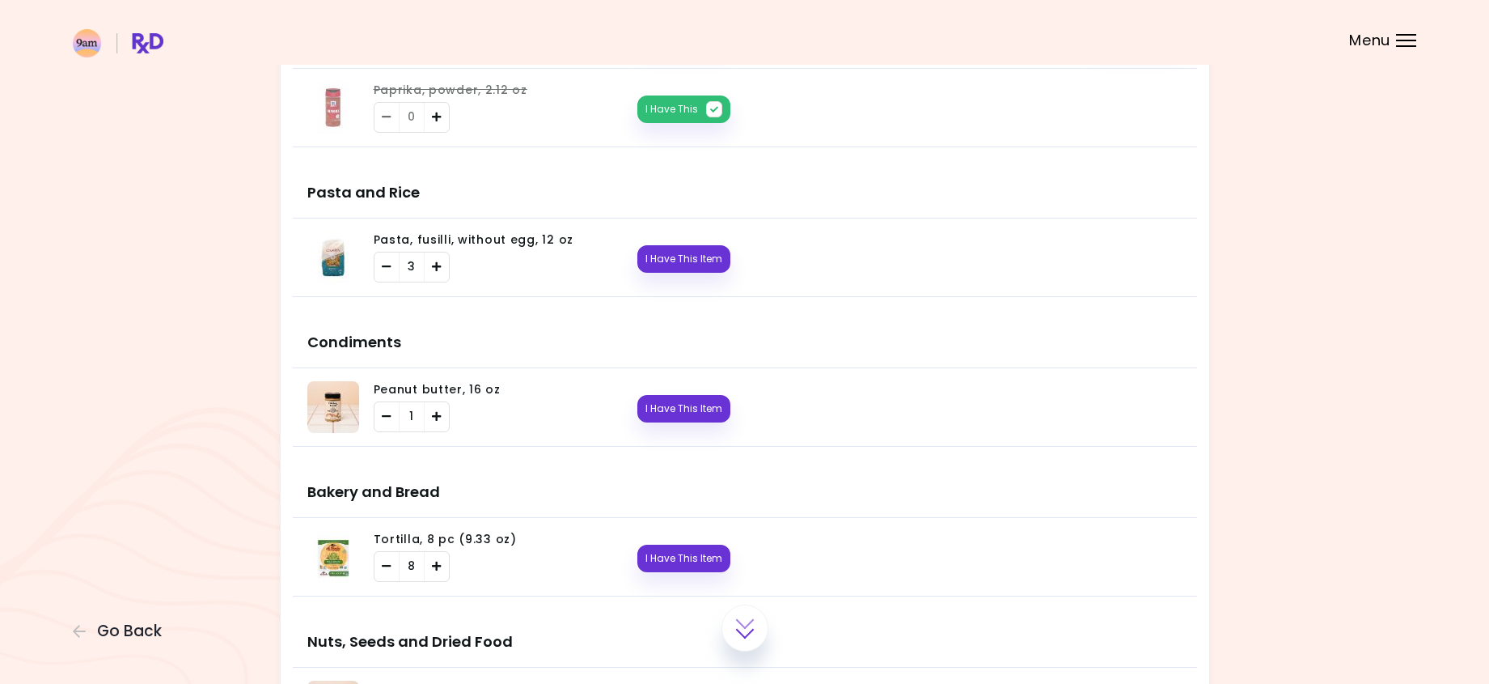
scroll to position [1941, 0]
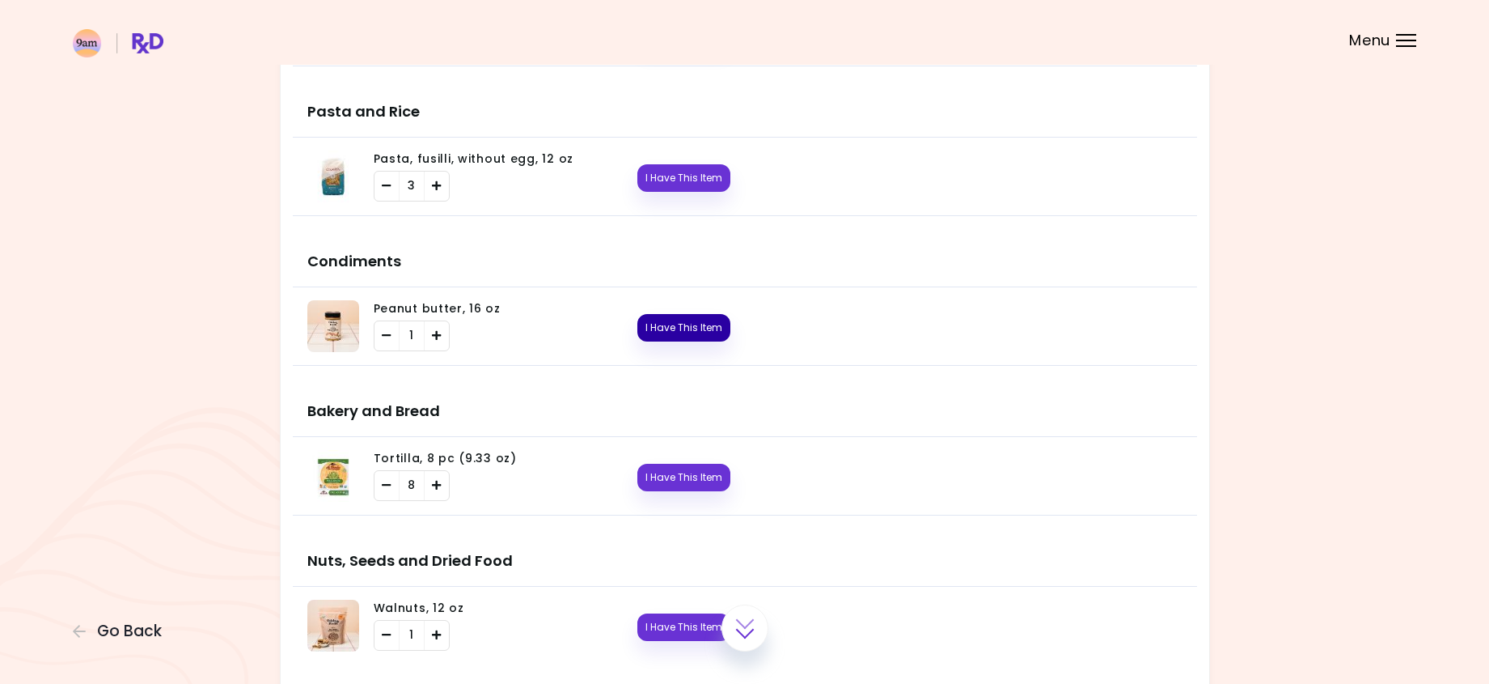
click at [703, 327] on button "I Have This Item" at bounding box center [683, 328] width 93 height 28
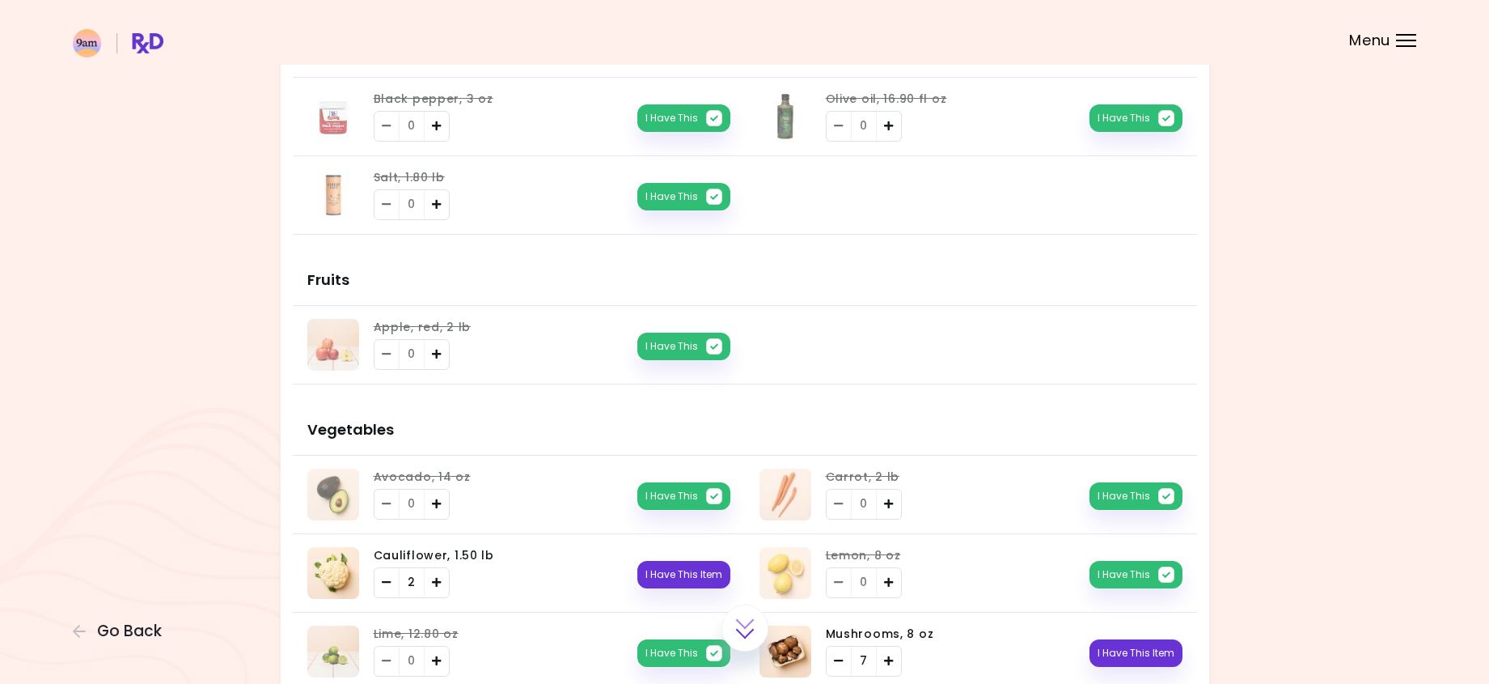
scroll to position [238, 0]
